Goal: Contribute content: Contribute content

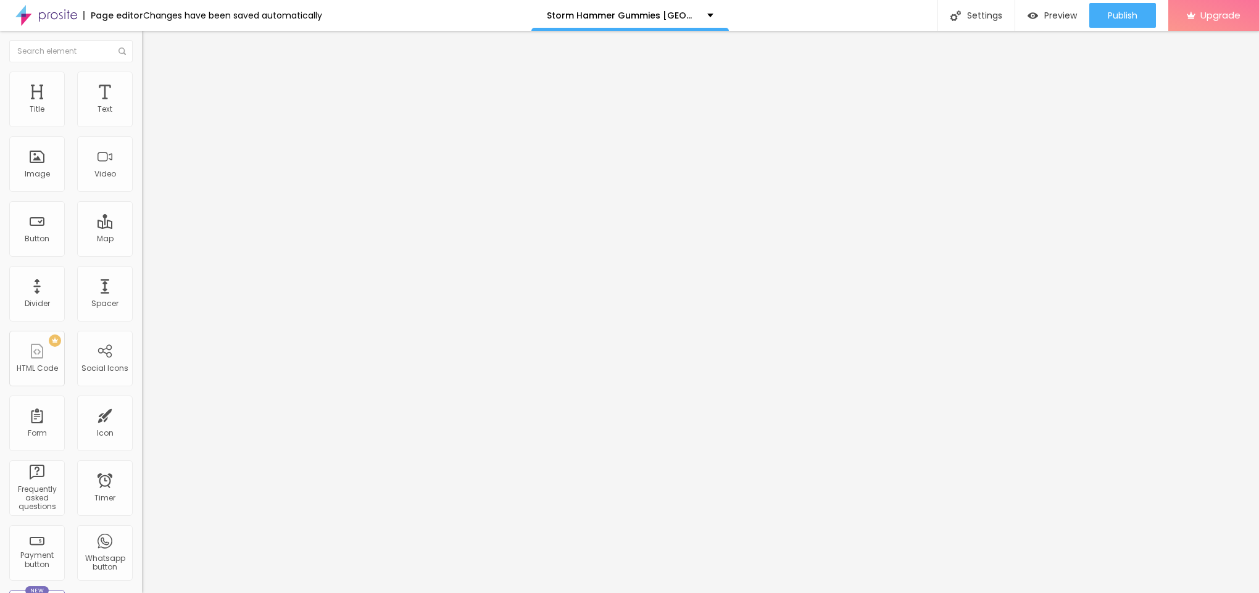
click at [142, 105] on div "Add image" at bounding box center [213, 100] width 142 height 9
click at [142, 106] on span "Add image" at bounding box center [167, 101] width 51 height 10
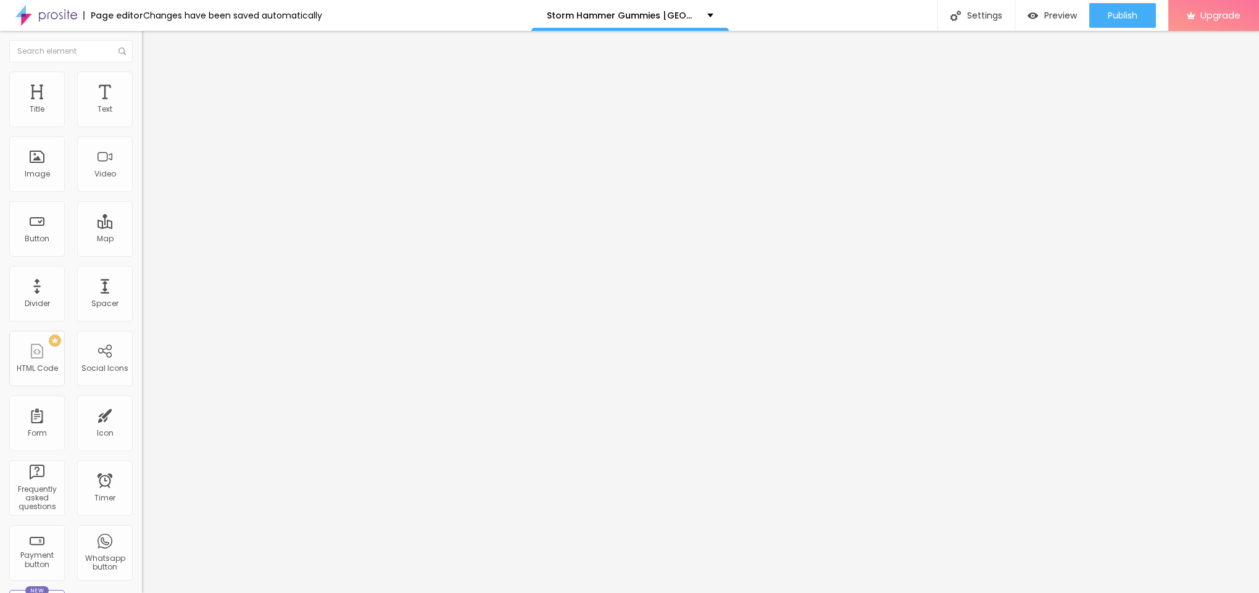
click at [142, 125] on input "text" at bounding box center [216, 118] width 148 height 12
drag, startPoint x: 65, startPoint y: 77, endPoint x: 87, endPoint y: 97, distance: 29.7
click at [142, 76] on img at bounding box center [147, 77] width 11 height 11
type input "95"
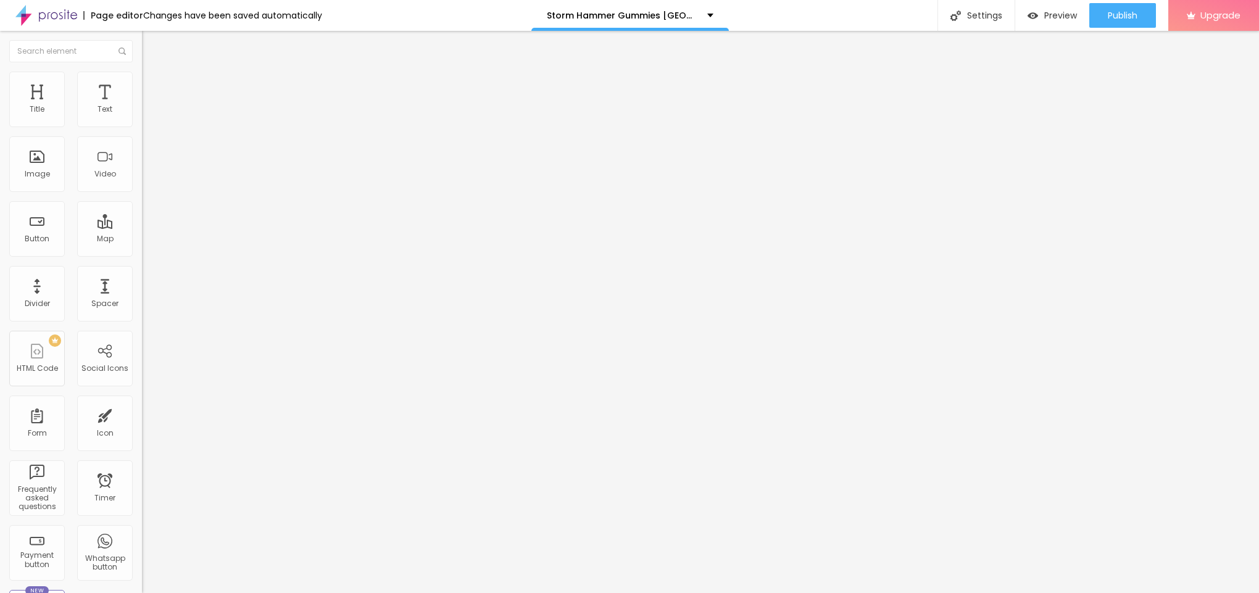
type input "95"
type input "90"
type input "85"
drag, startPoint x: 128, startPoint y: 137, endPoint x: 106, endPoint y: 136, distance: 21.6
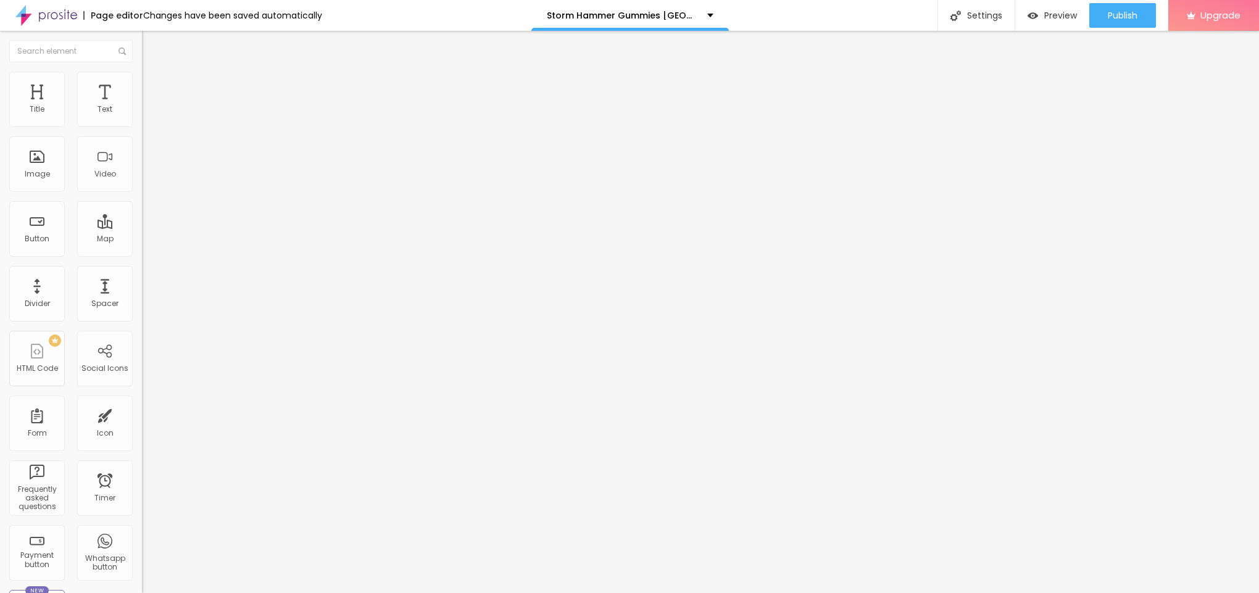
type input "85"
click at [142, 127] on input "range" at bounding box center [182, 122] width 80 height 10
type input "80"
click at [142, 127] on input "range" at bounding box center [182, 122] width 80 height 10
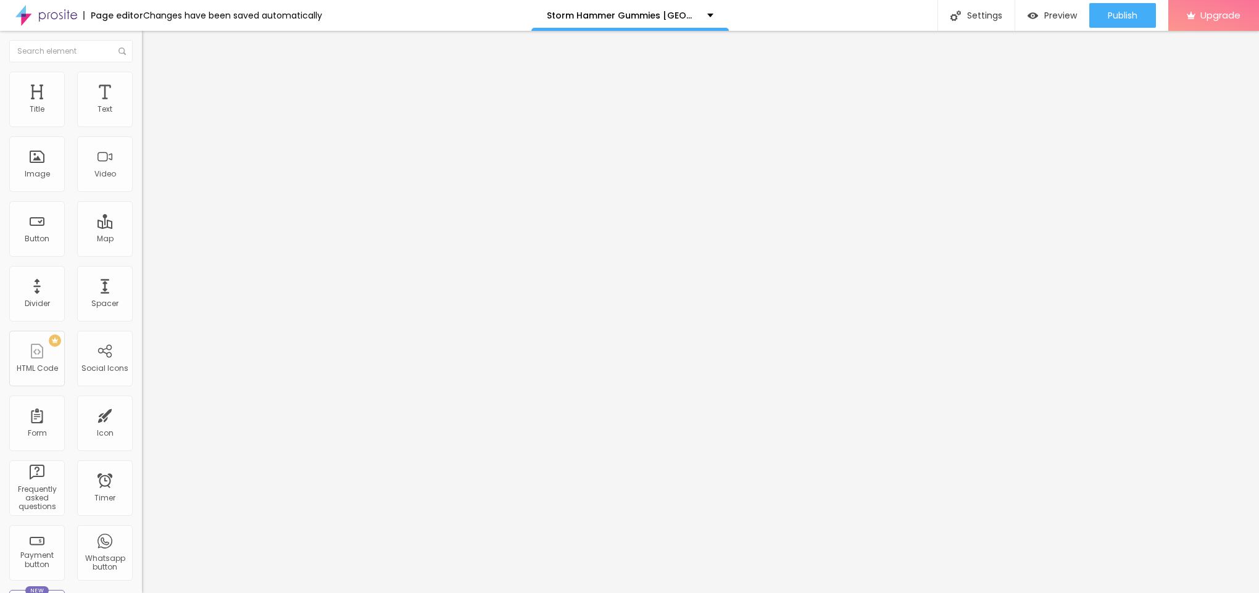
click at [153, 73] on span "Content" at bounding box center [168, 67] width 30 height 10
click at [142, 125] on input "text" at bounding box center [216, 118] width 148 height 12
paste input "Storm Hammer Gummies [GEOGRAPHIC_DATA]"
type input "Storm Hammer Gummies [GEOGRAPHIC_DATA]"
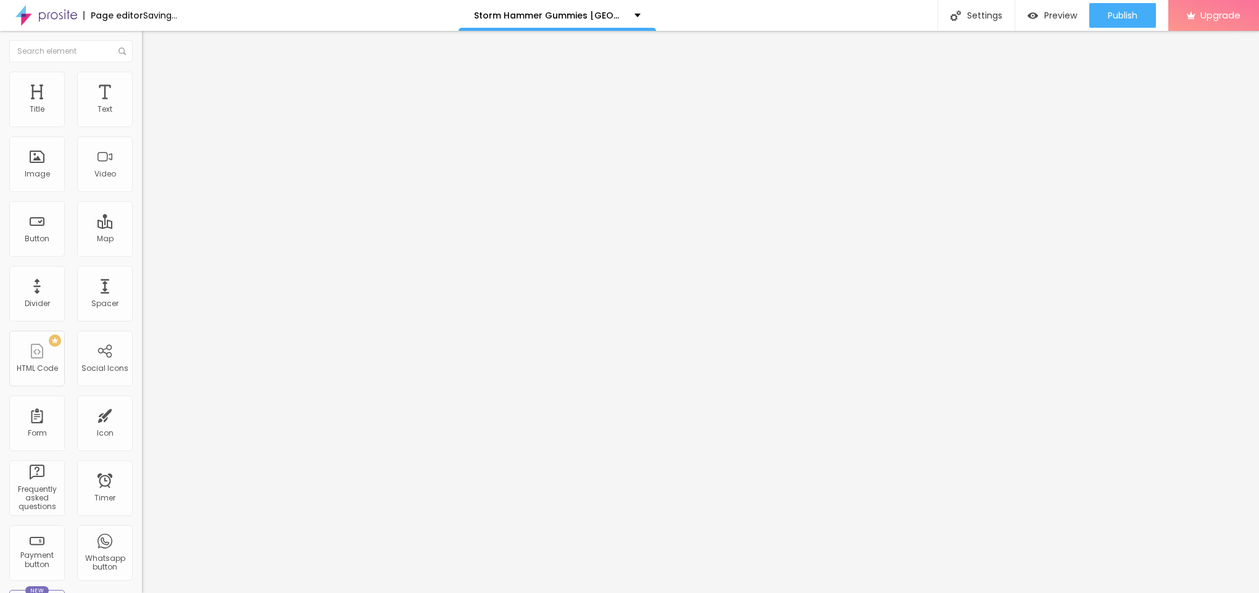
scroll to position [0, 0]
drag, startPoint x: 48, startPoint y: 335, endPoint x: 0, endPoint y: 328, distance: 48.7
click at [142, 282] on div "Change image Image description (Alt) Storm Hammer Gummies New Zealand Align Asp…" at bounding box center [213, 189] width 142 height 186
type input "https://"
click at [77, 127] on div "Text" at bounding box center [105, 100] width 56 height 56
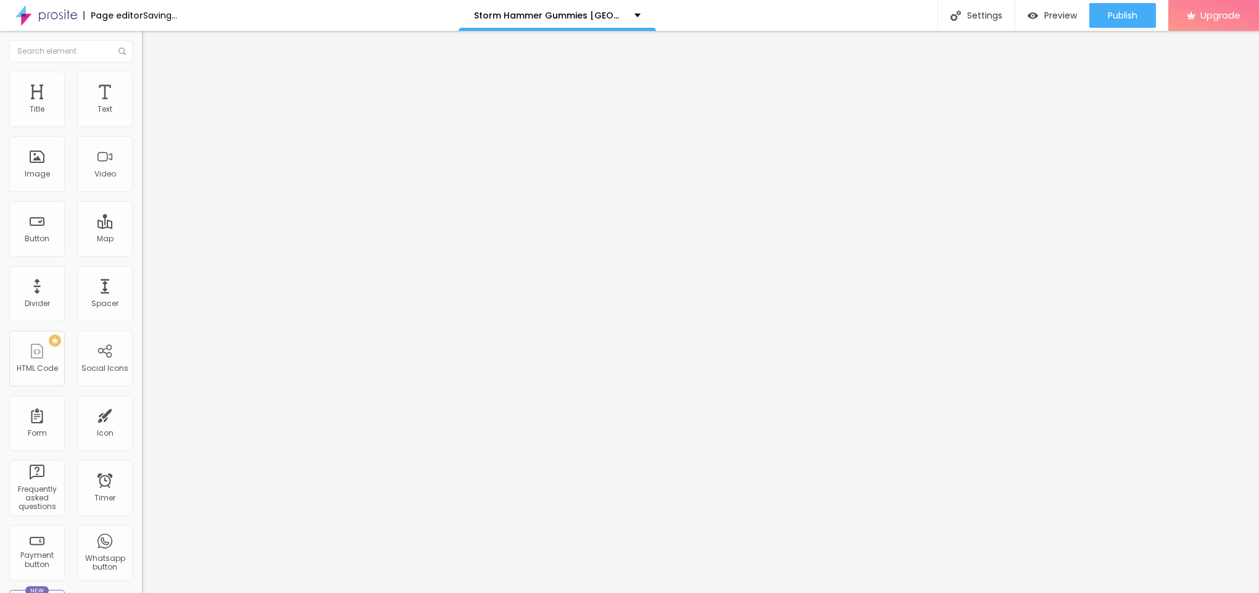
drag, startPoint x: 67, startPoint y: 130, endPoint x: 0, endPoint y: 173, distance: 79.5
click at [142, 165] on div "Text Click me Align Size Default Small Default Big Link URL https:// Open in ne…" at bounding box center [213, 186] width 142 height 180
type input "="
paste input "😍👇SHOP NOW😍👇"
type input "😍👇SHOP NOW😍👇"
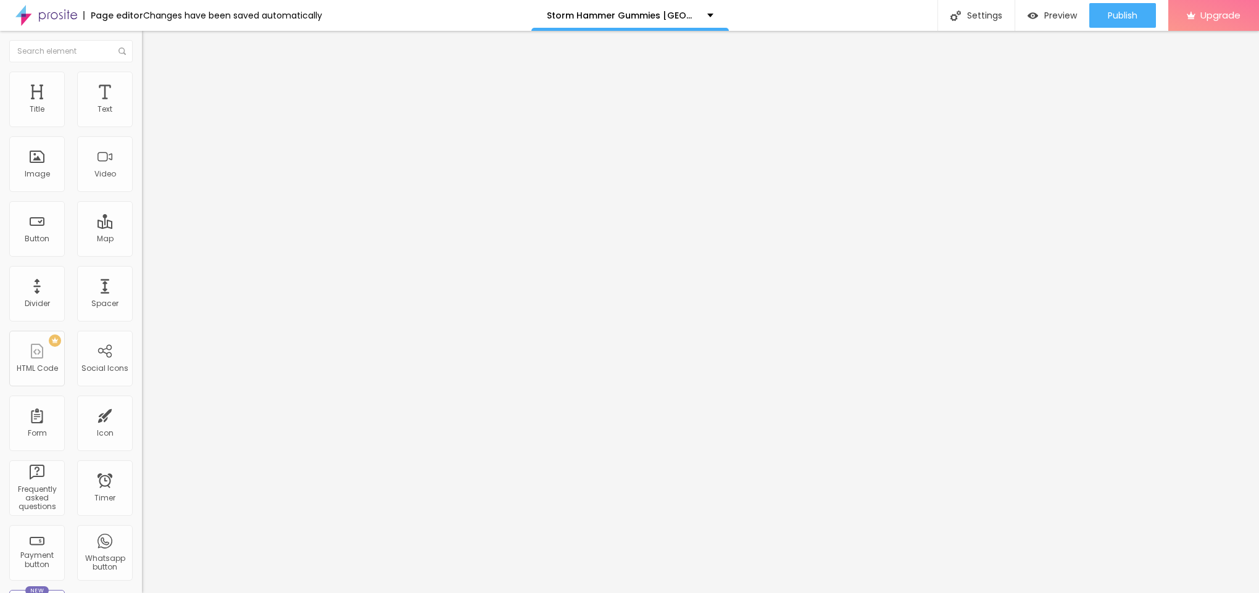
drag, startPoint x: 59, startPoint y: 256, endPoint x: 0, endPoint y: 256, distance: 59.3
click at [142, 256] on div "Text 😍👇SHOP NOW😍👇 Align Size Default Small Default Big Link URL https:// Open i…" at bounding box center [213, 186] width 142 height 180
paste input "[URL][DOMAIN_NAME]"
type input "[URL][DOMAIN_NAME]"
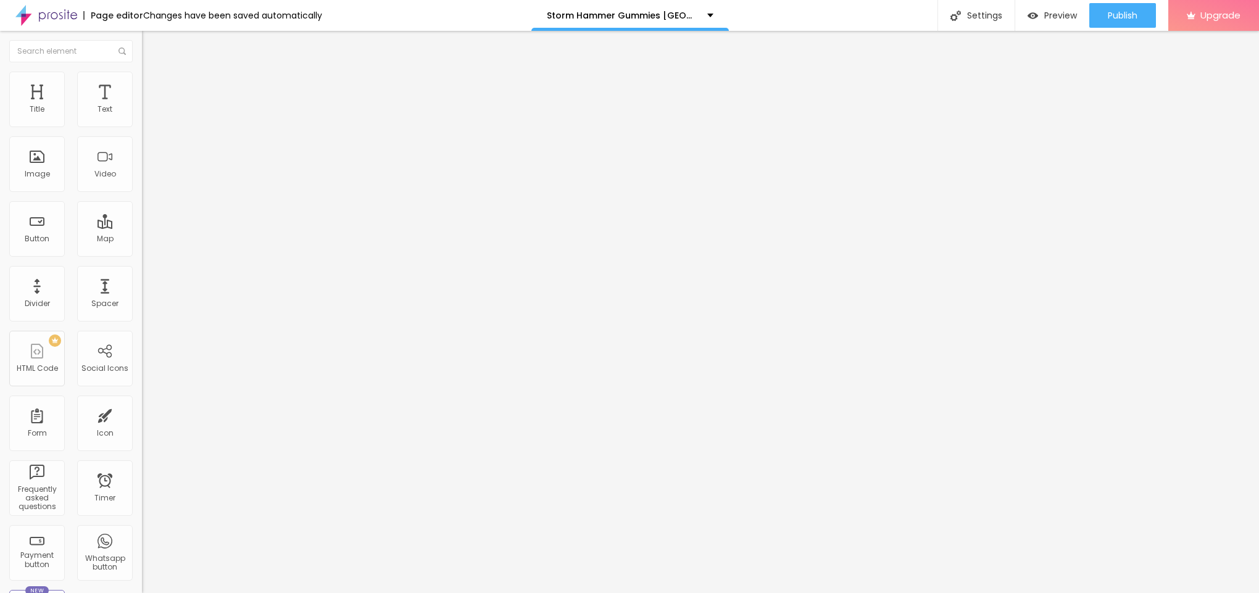
scroll to position [0, 0]
click at [147, 115] on icon "button" at bounding box center [150, 110] width 7 height 7
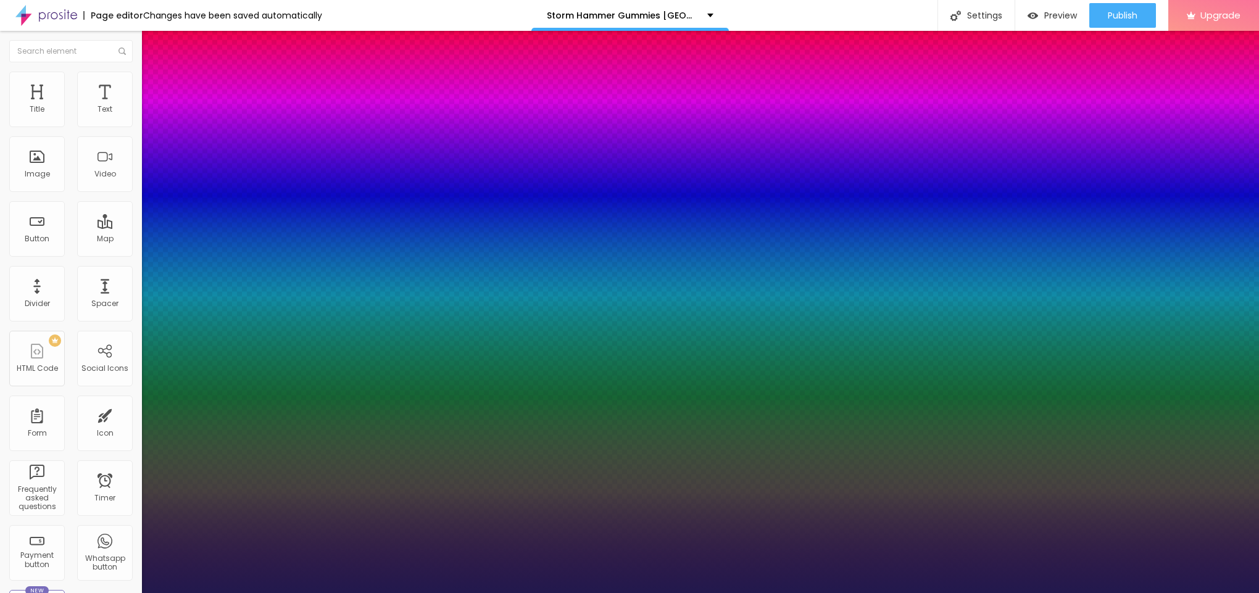
type input "16"
type input "1"
type input "17"
type input "1"
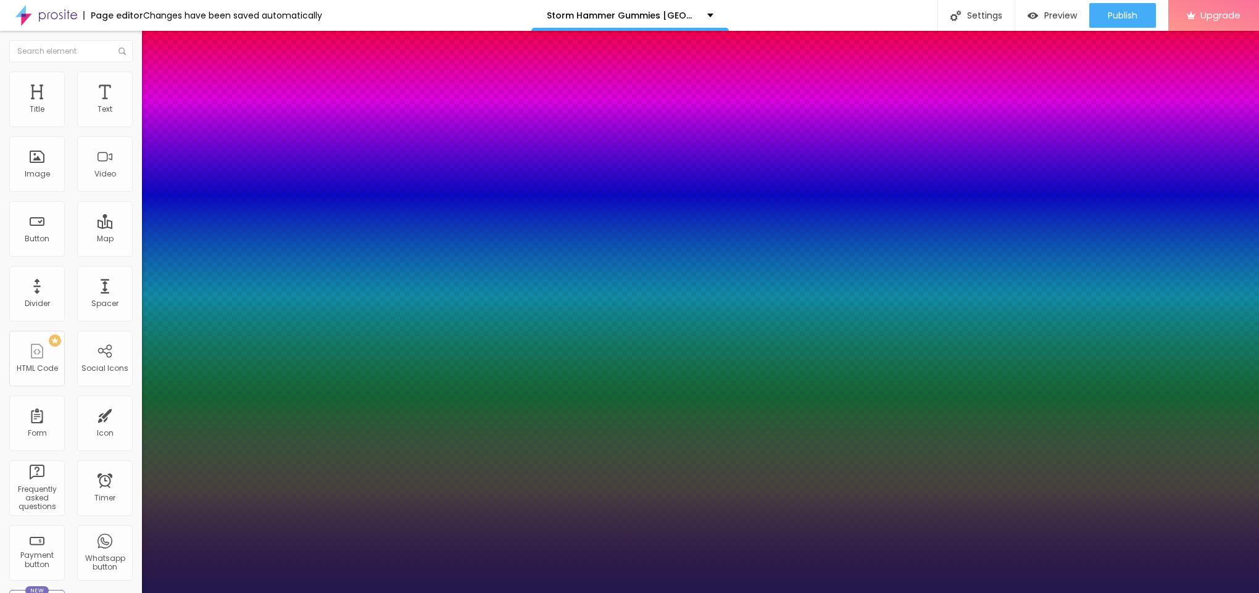
type input "18"
type input "1"
type input "19"
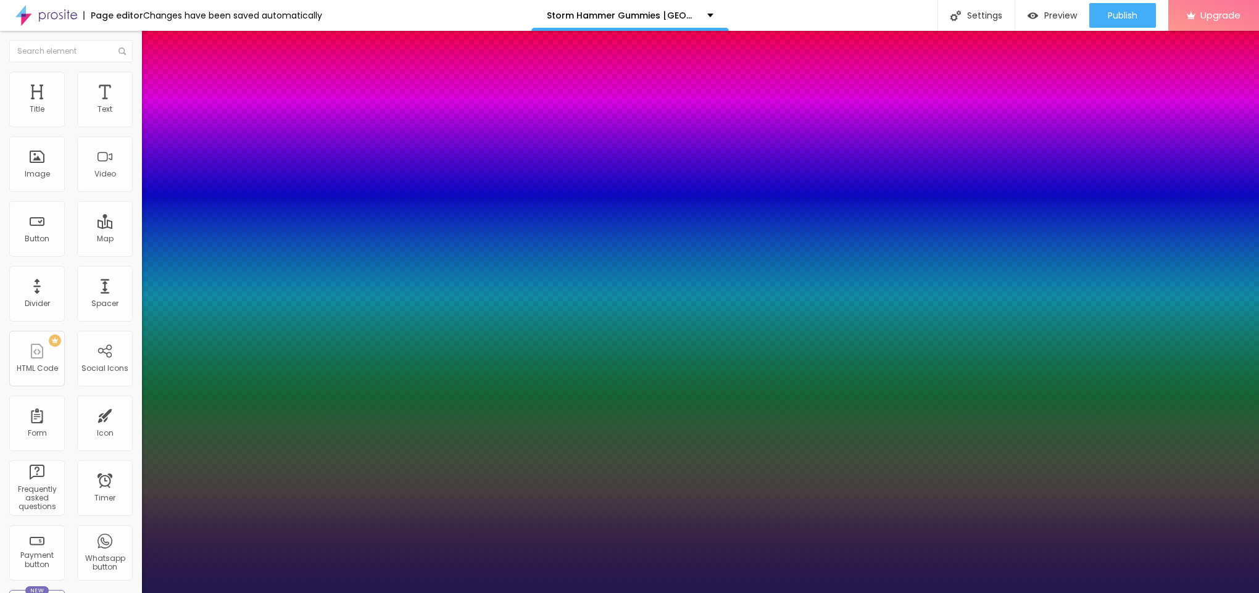
type input "1"
type input "24"
type input "1"
type input "25"
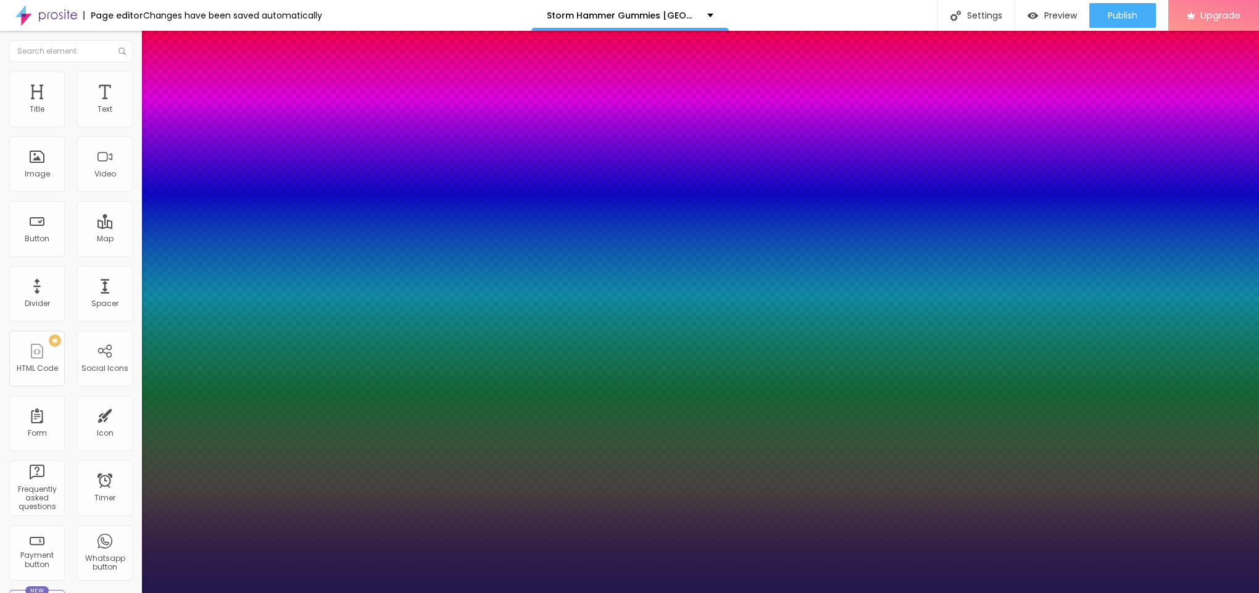
type input "25"
type input "1"
type input "24"
type input "1"
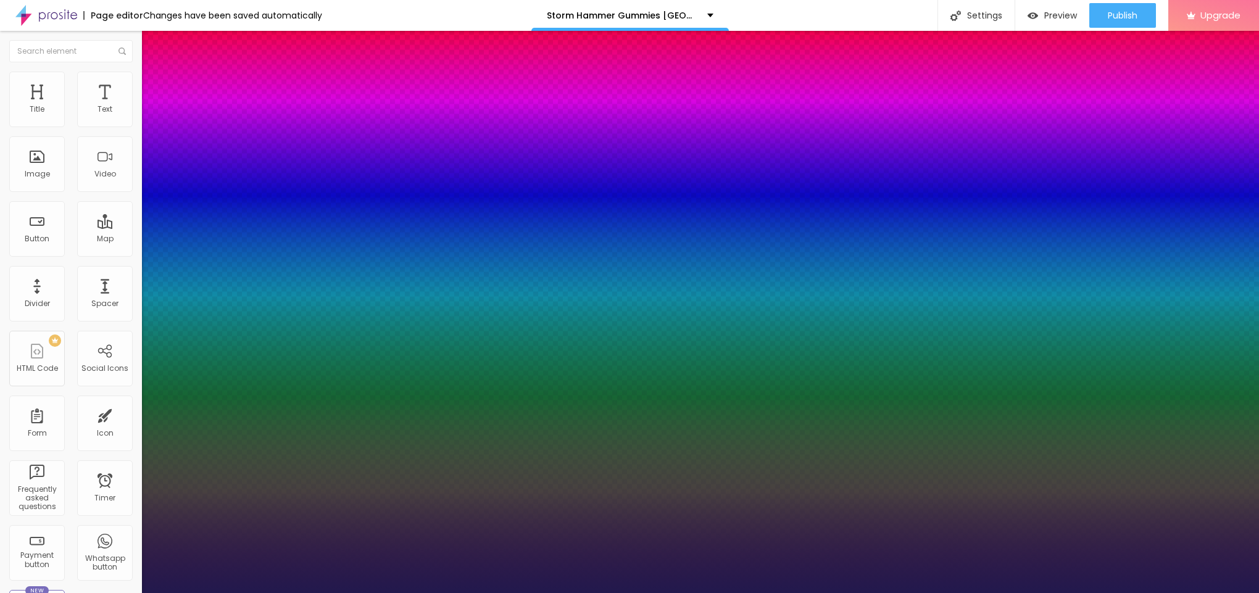
type input "23"
type input "1"
type input "20"
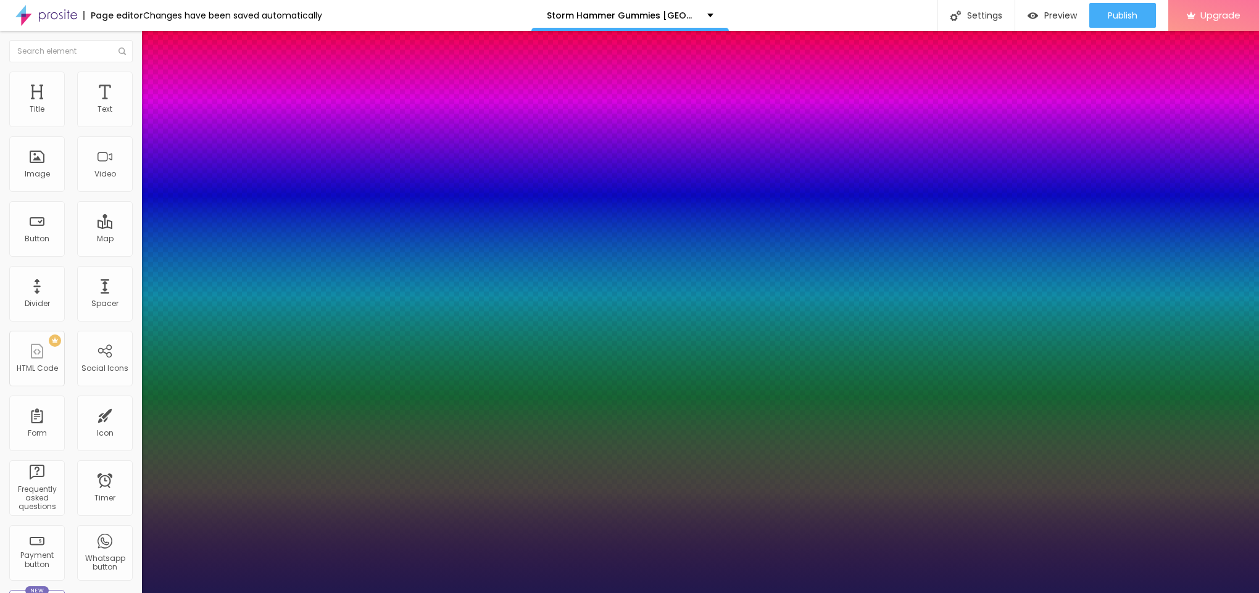
type input "1"
type input "21"
type input "1"
type input "22"
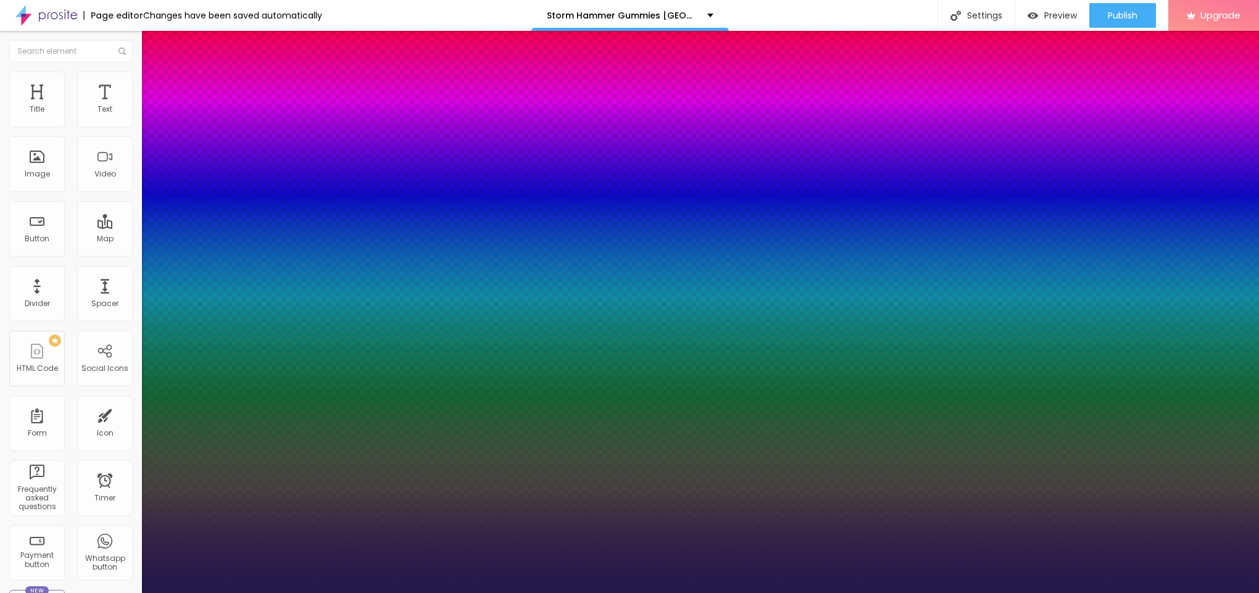
type input "22"
type input "1"
drag, startPoint x: 167, startPoint y: 206, endPoint x: 173, endPoint y: 210, distance: 7.2
type input "22"
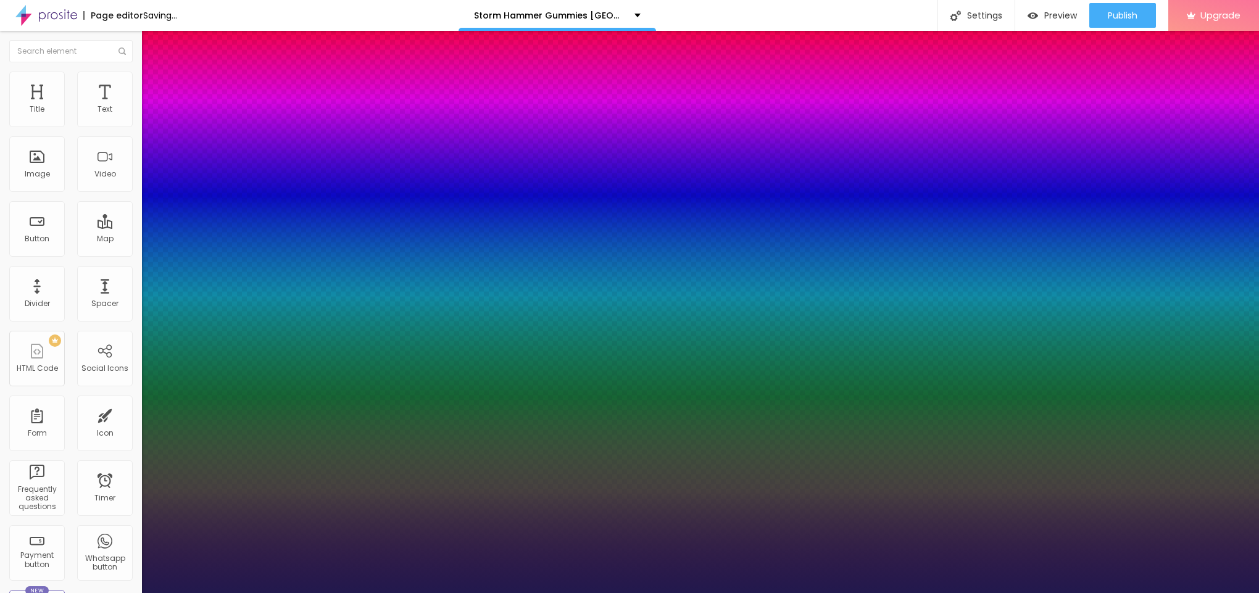
type input "1"
click at [543, 593] on div at bounding box center [629, 593] width 1259 height 0
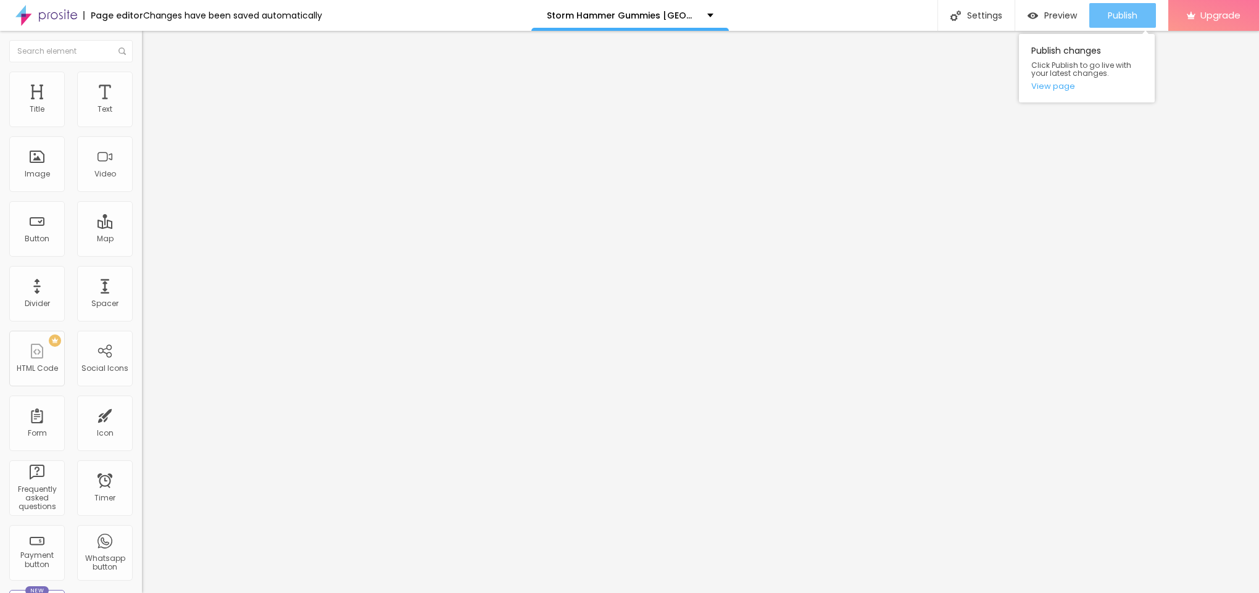
click at [1126, 10] on span "Publish" at bounding box center [1123, 15] width 30 height 10
click at [1062, 83] on link "View page" at bounding box center [1087, 86] width 111 height 8
